Goal: Entertainment & Leisure: Consume media (video, audio)

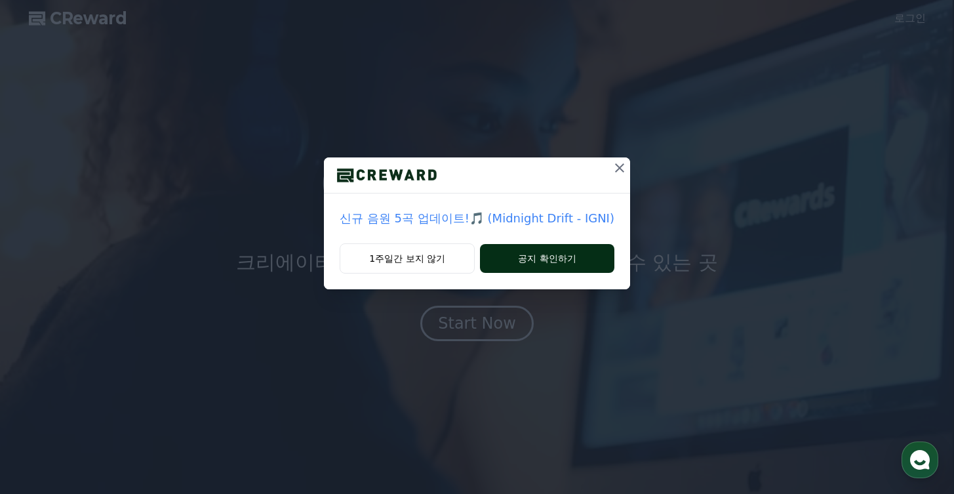
click at [506, 262] on button "공지 확인하기" at bounding box center [547, 258] width 134 height 29
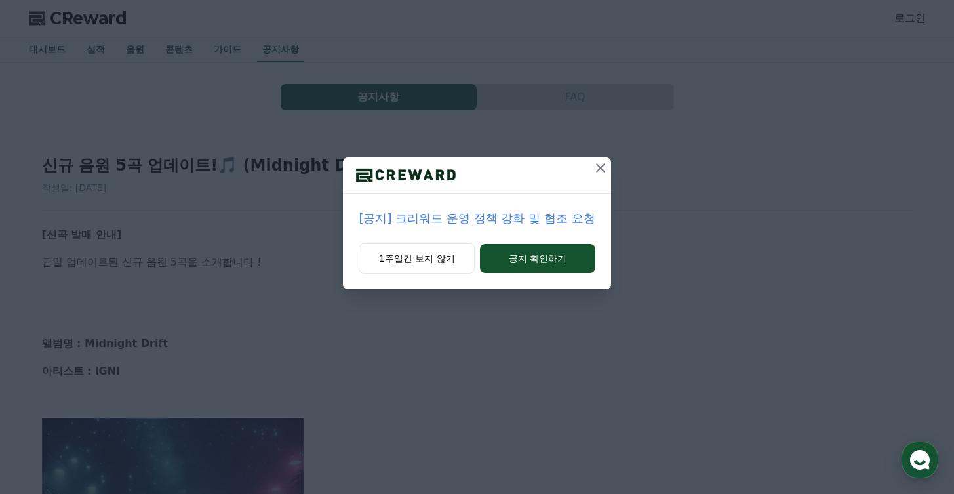
click at [590, 173] on button at bounding box center [600, 167] width 21 height 21
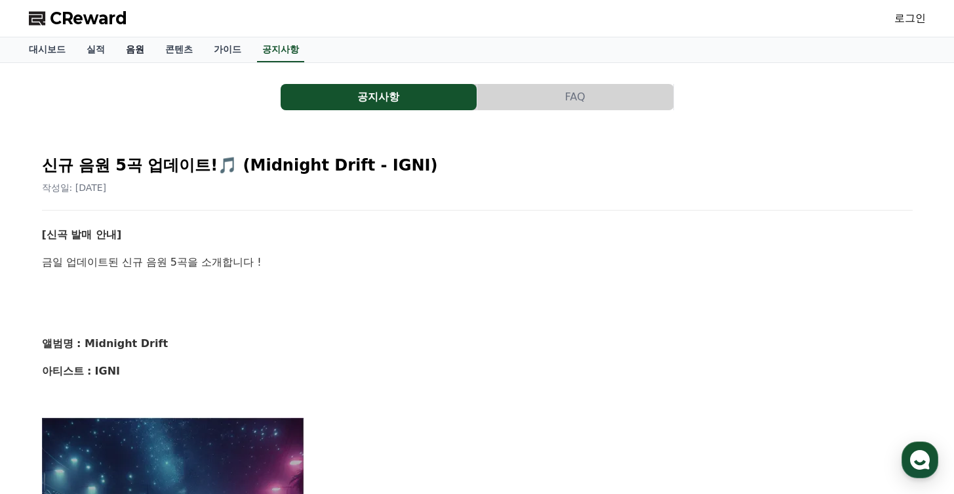
click at [121, 47] on link "음원" at bounding box center [134, 49] width 39 height 25
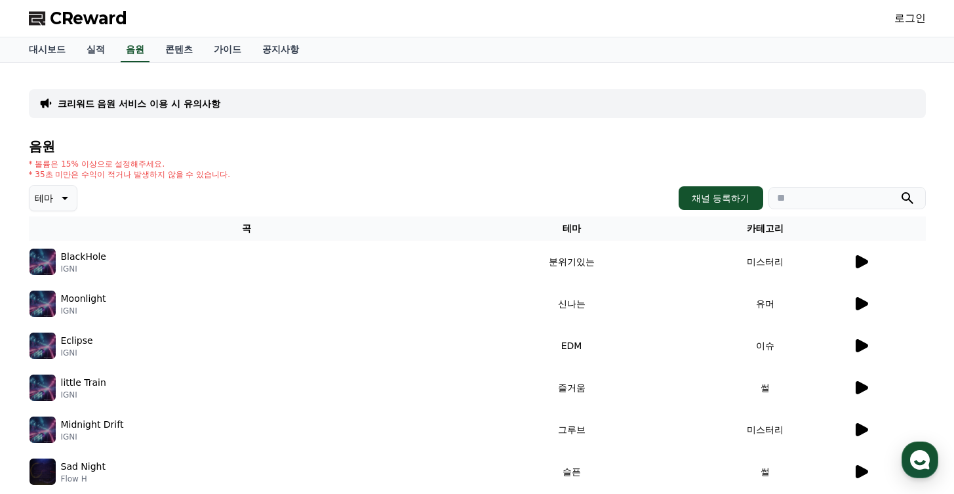
click at [41, 260] on img at bounding box center [42, 261] width 26 height 26
click at [862, 257] on icon at bounding box center [861, 262] width 16 height 16
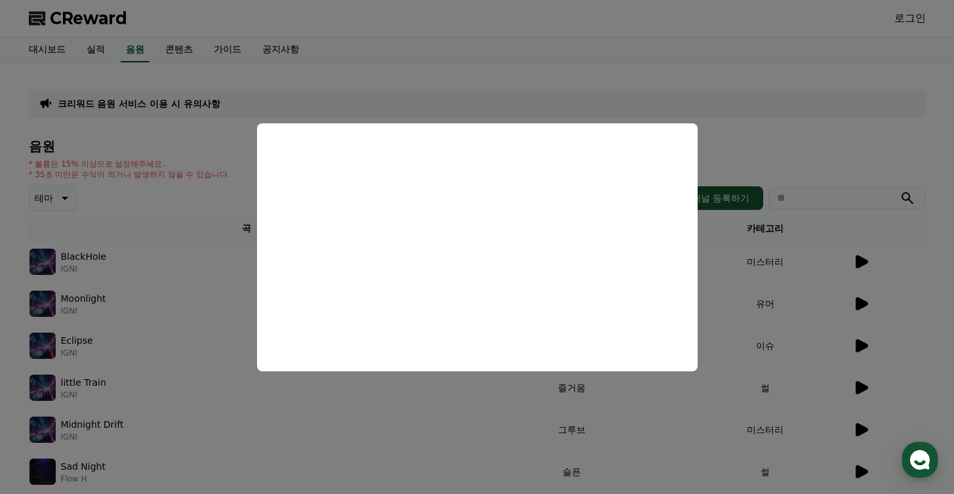
click at [793, 284] on button "close modal" at bounding box center [477, 247] width 954 height 494
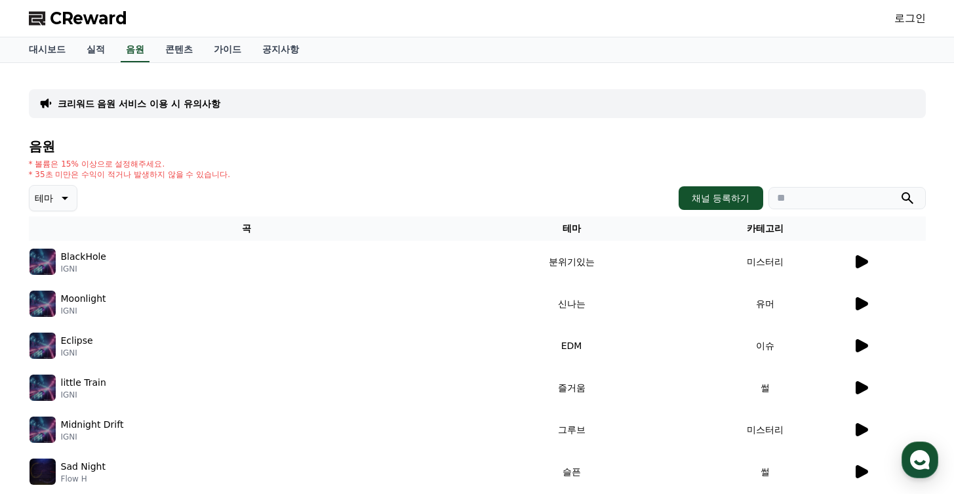
scroll to position [154, 0]
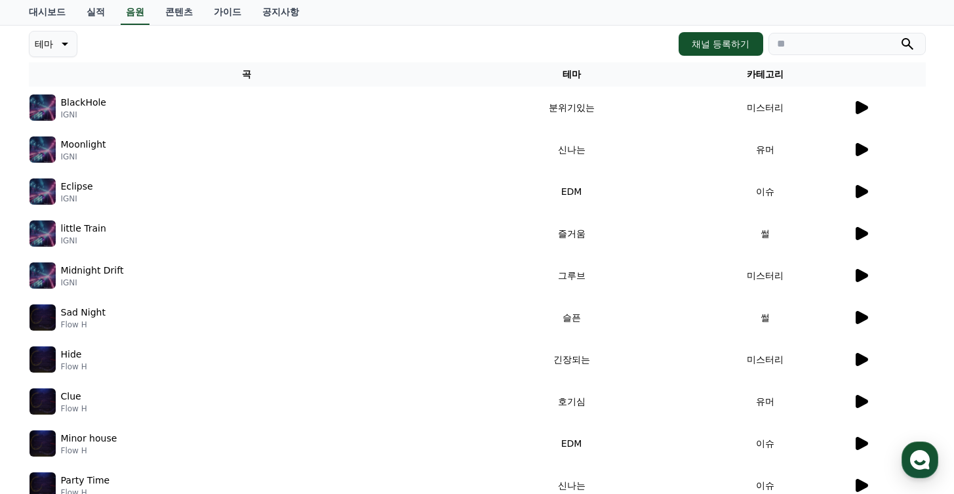
click at [862, 360] on icon at bounding box center [861, 359] width 12 height 13
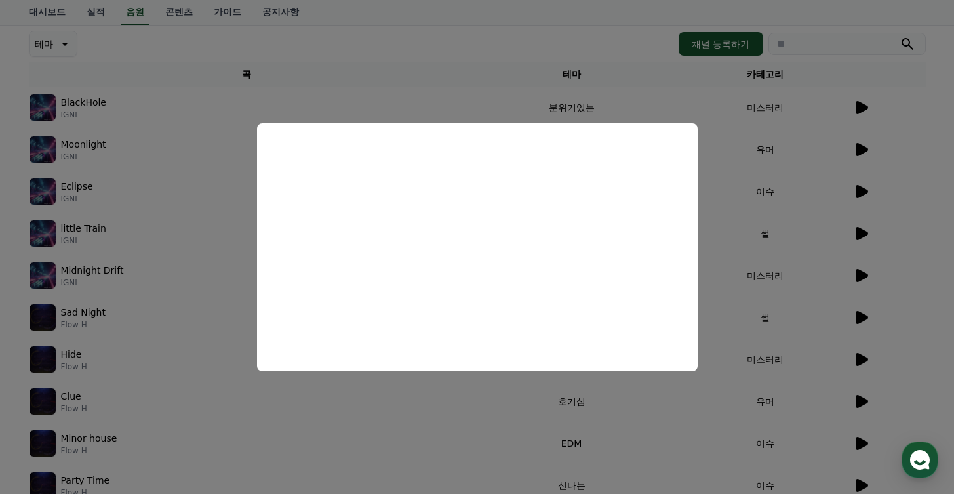
click at [785, 272] on button "close modal" at bounding box center [477, 247] width 954 height 494
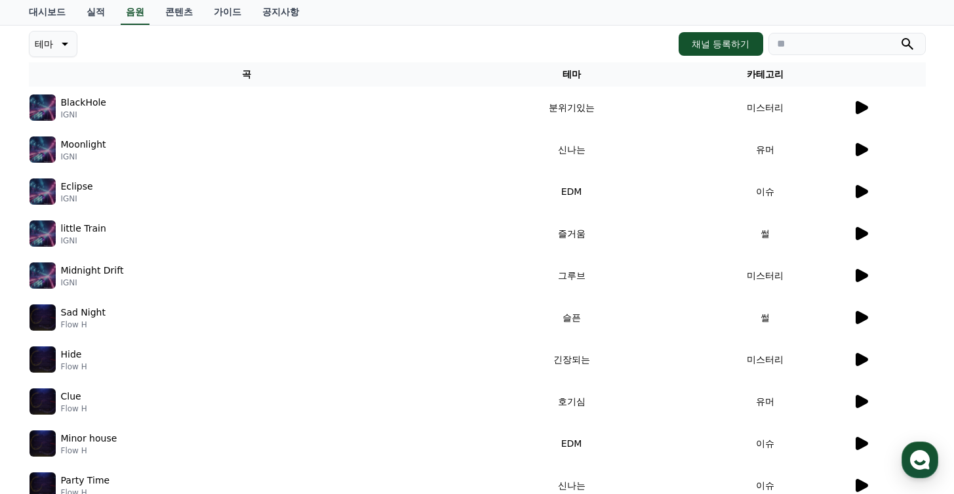
scroll to position [366, 0]
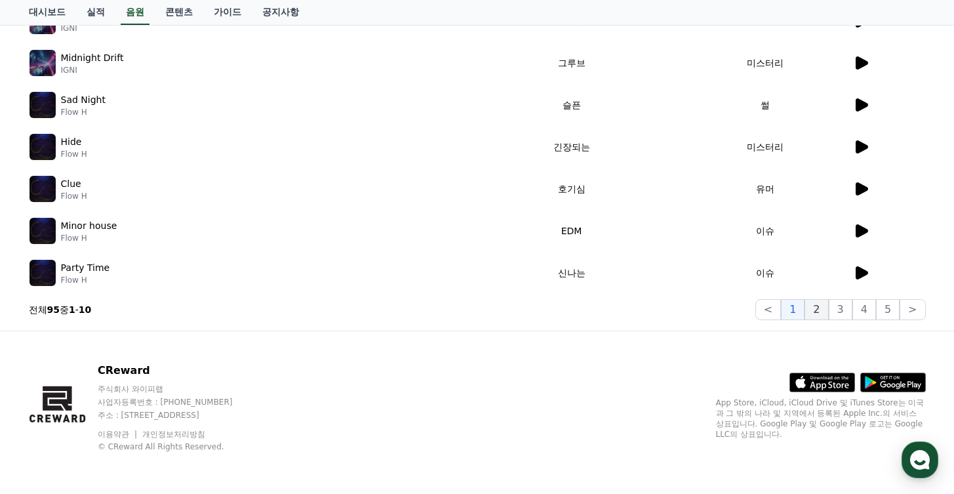
click at [815, 304] on button "2" at bounding box center [816, 309] width 24 height 21
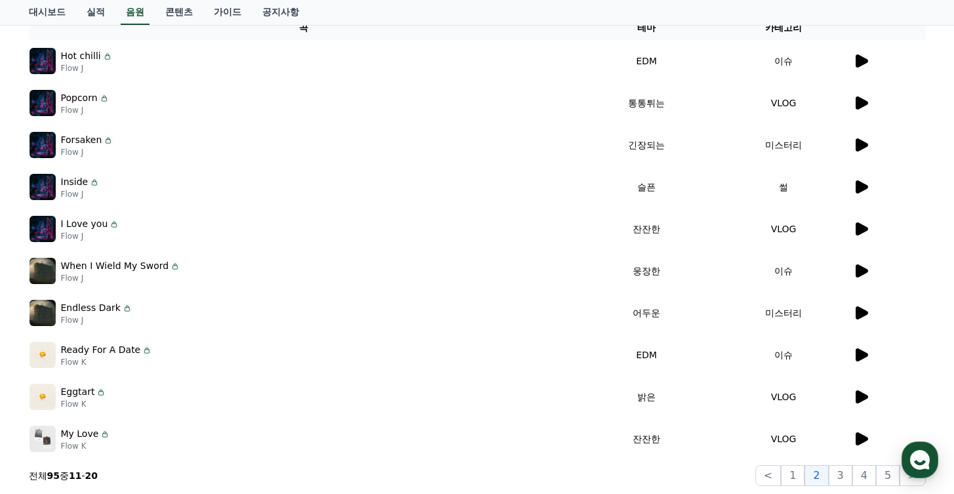
scroll to position [214, 0]
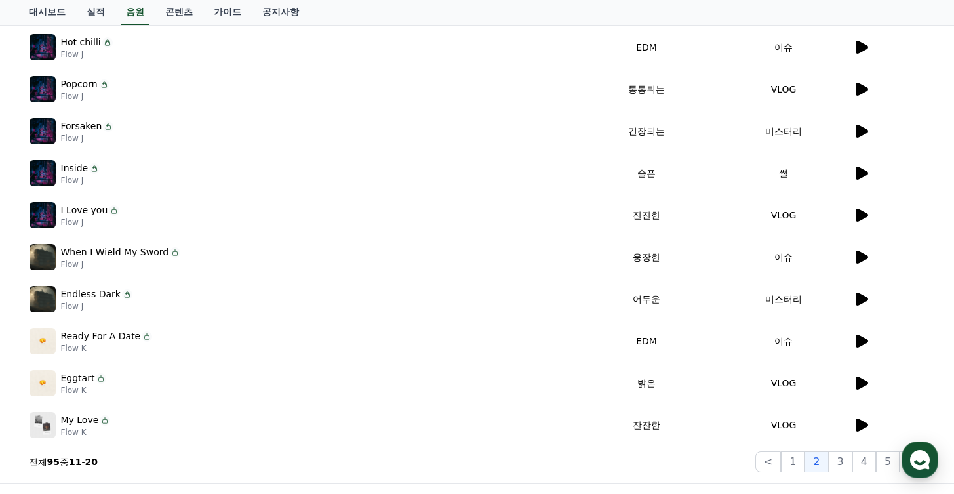
click at [853, 256] on icon at bounding box center [861, 257] width 16 height 16
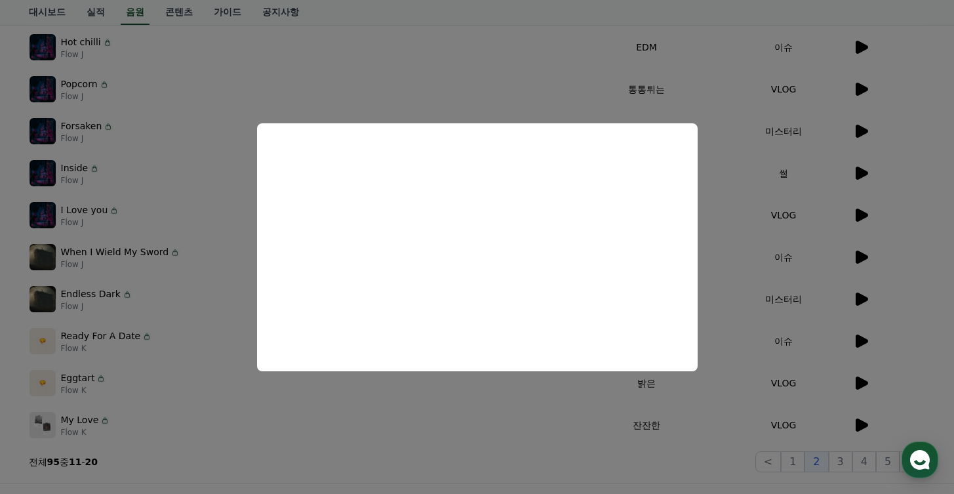
click at [769, 262] on button "close modal" at bounding box center [477, 247] width 954 height 494
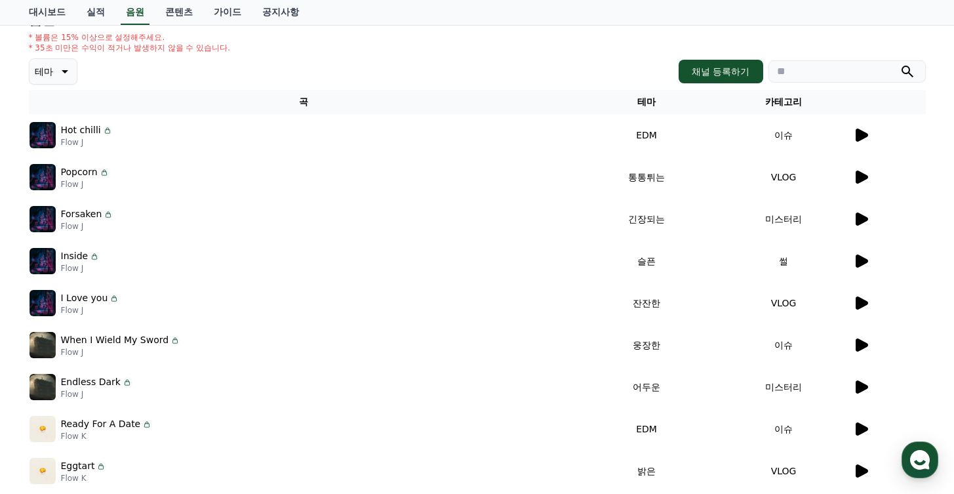
scroll to position [0, 0]
